Goal: Download file/media

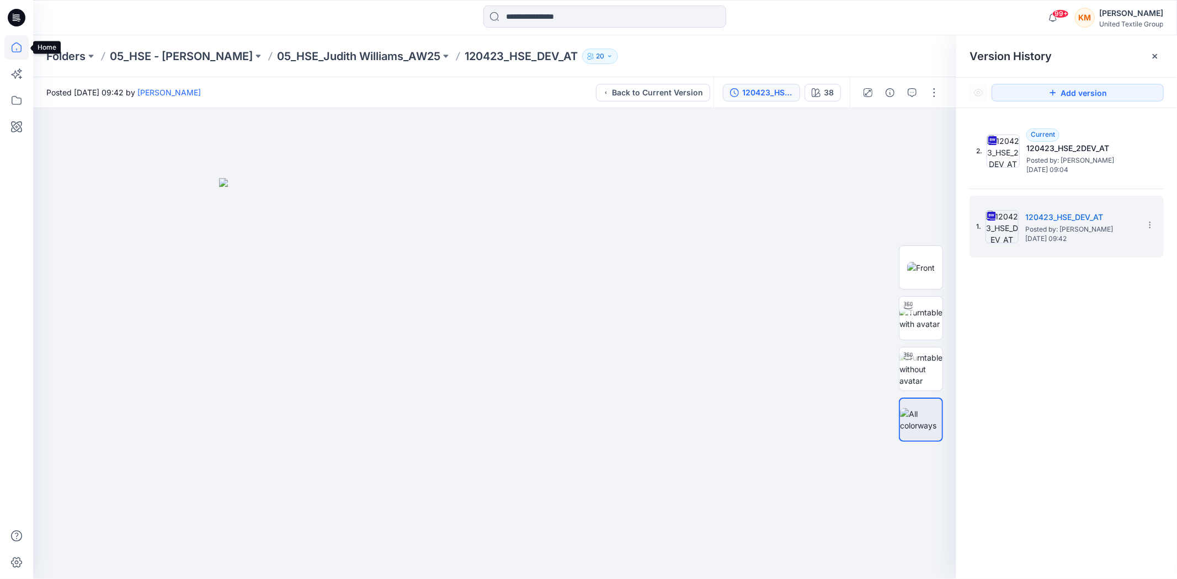
click at [12, 46] on icon at bounding box center [17, 47] width 10 height 10
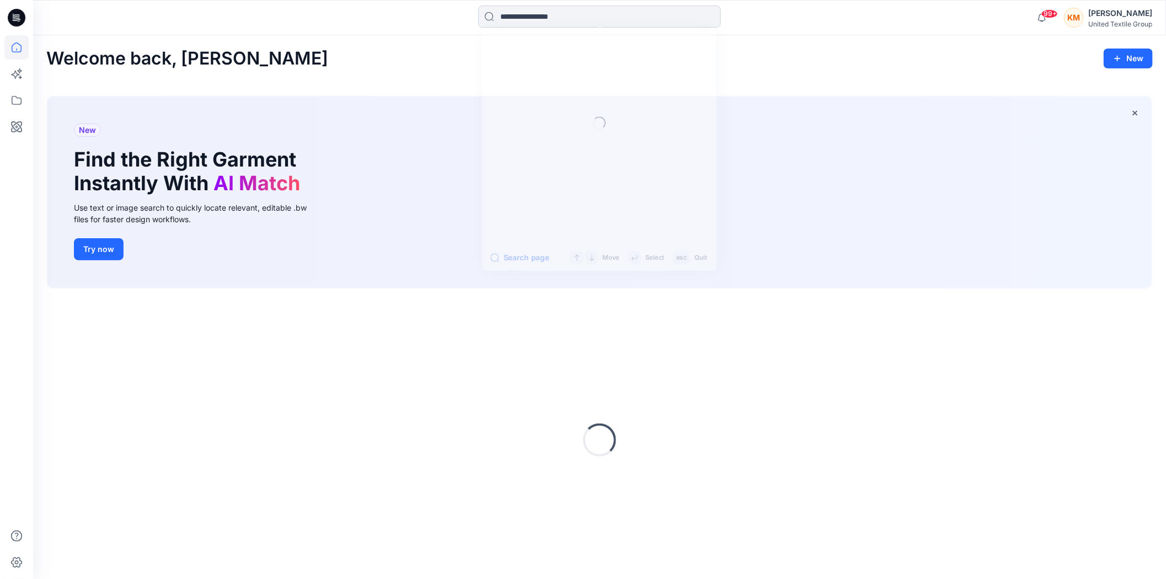
click at [515, 13] on input at bounding box center [599, 17] width 243 height 22
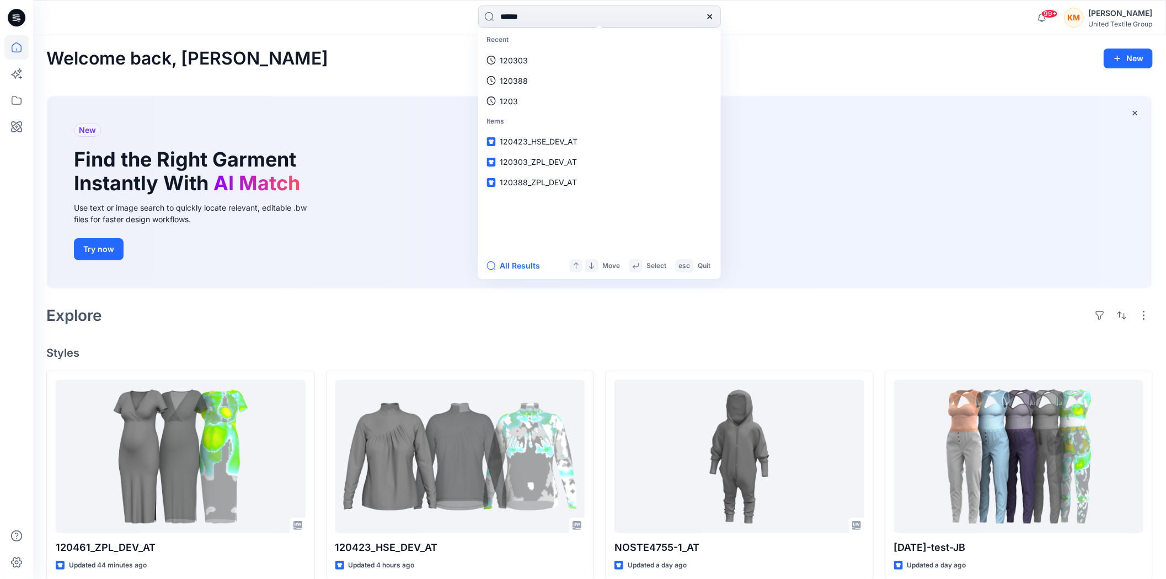
type input "******"
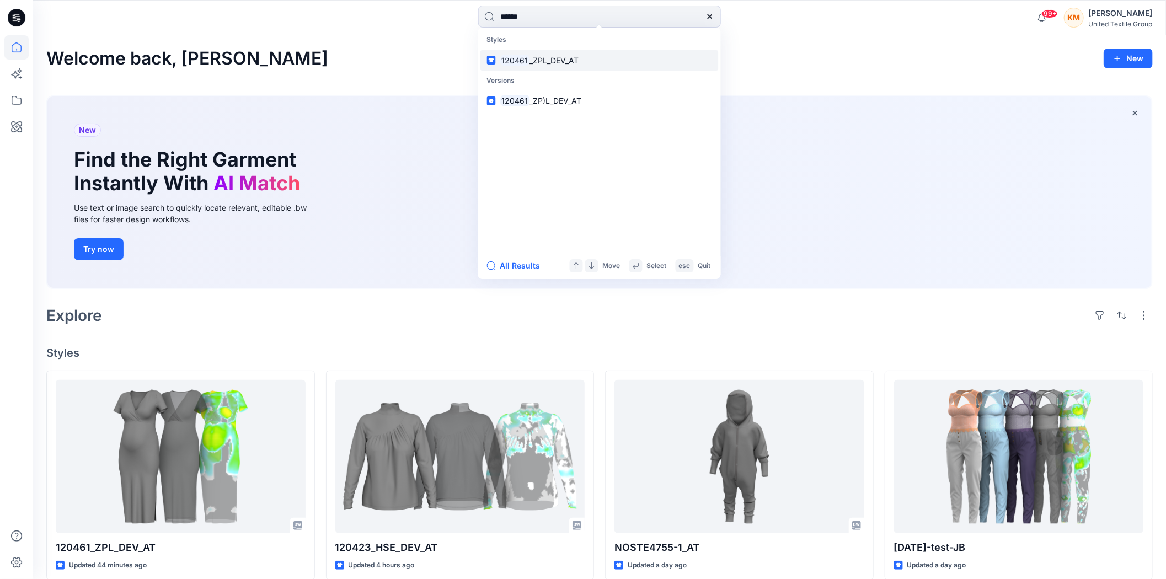
click at [555, 67] on link "120461 _ZPL_DEV_AT" at bounding box center [600, 60] width 238 height 20
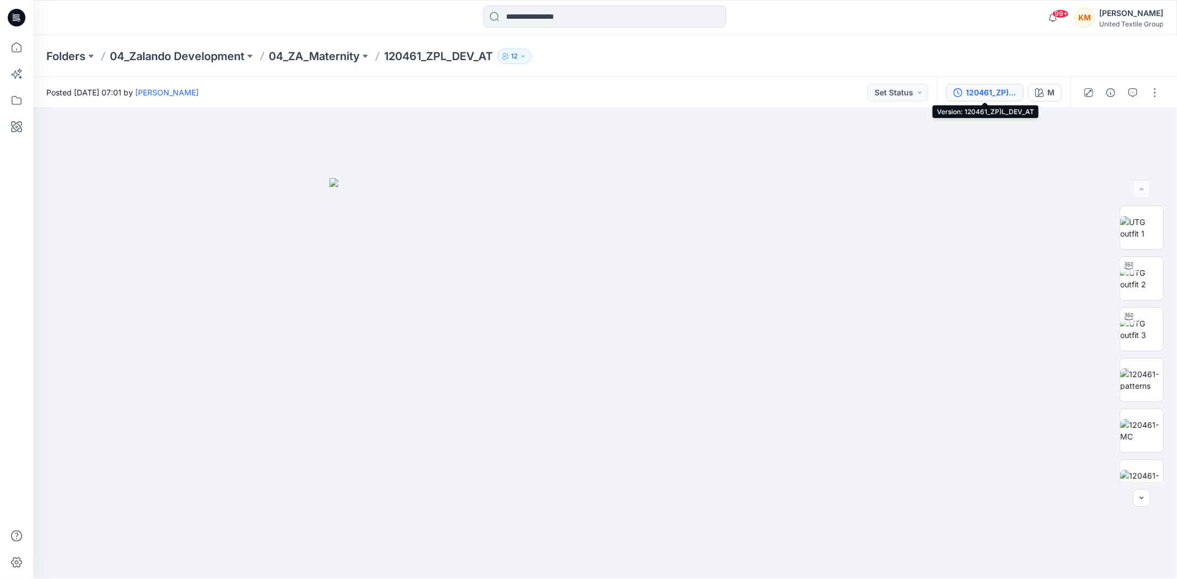
click at [999, 90] on div "120461_ZP)L_DEV_AT" at bounding box center [991, 93] width 51 height 12
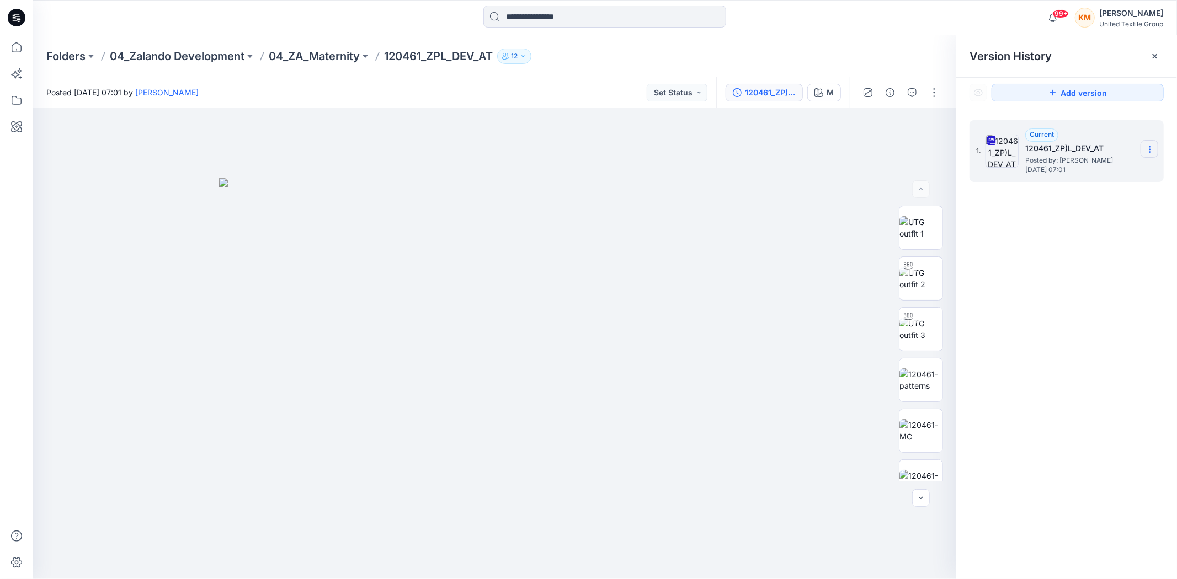
click at [1148, 150] on icon at bounding box center [1149, 149] width 9 height 9
click at [1090, 173] on span "Download Source BW File" at bounding box center [1094, 171] width 93 height 13
